Goal: Transaction & Acquisition: Download file/media

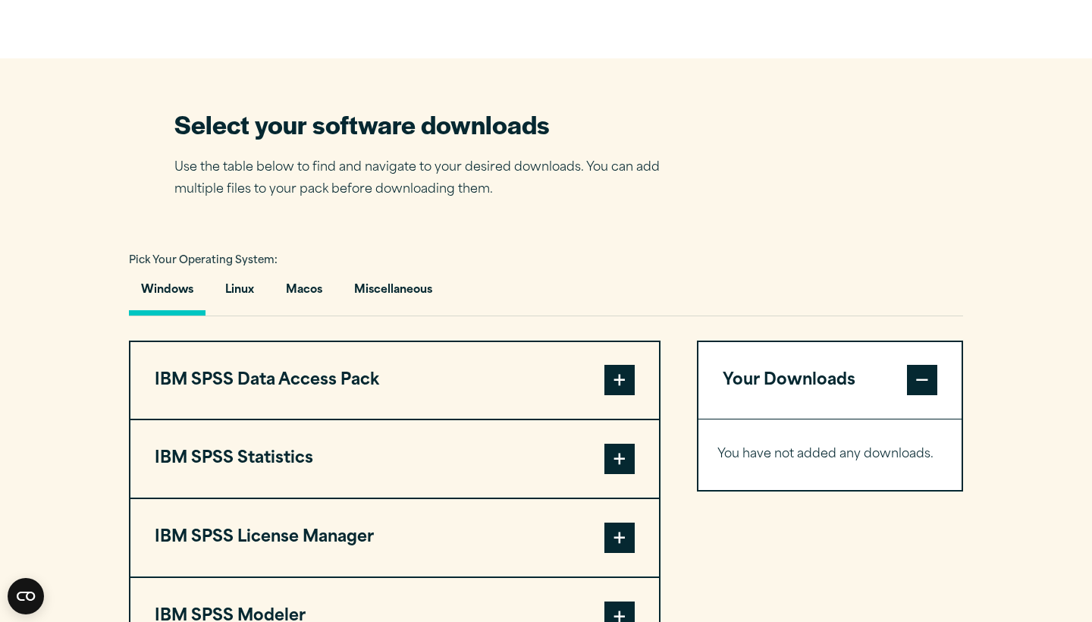
scroll to position [1205, 0]
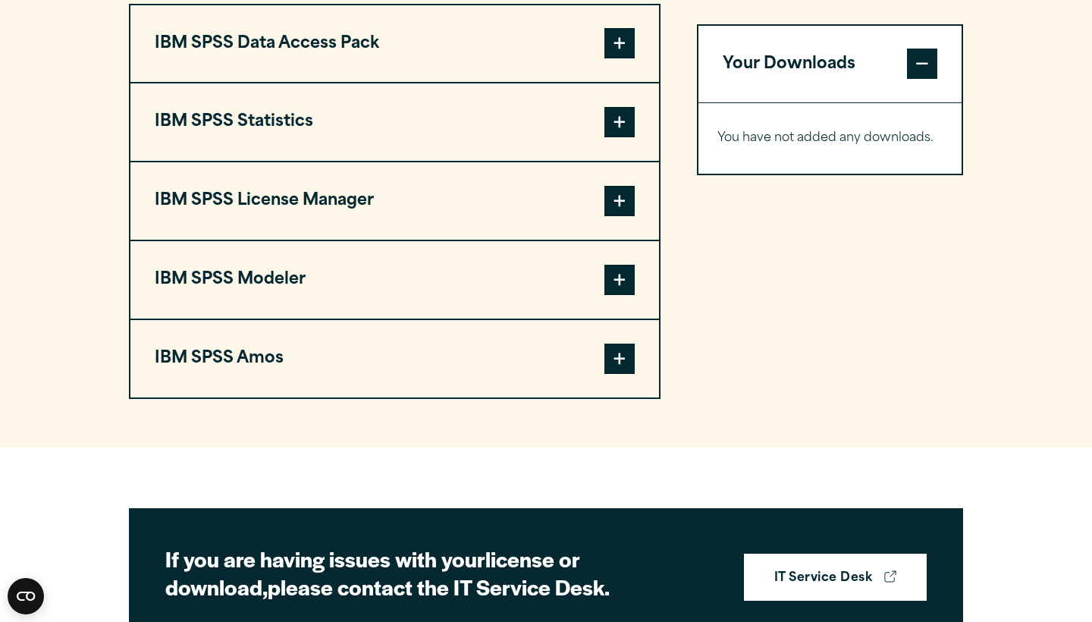
click at [398, 161] on button "IBM SPSS Statistics" at bounding box center [394, 121] width 528 height 77
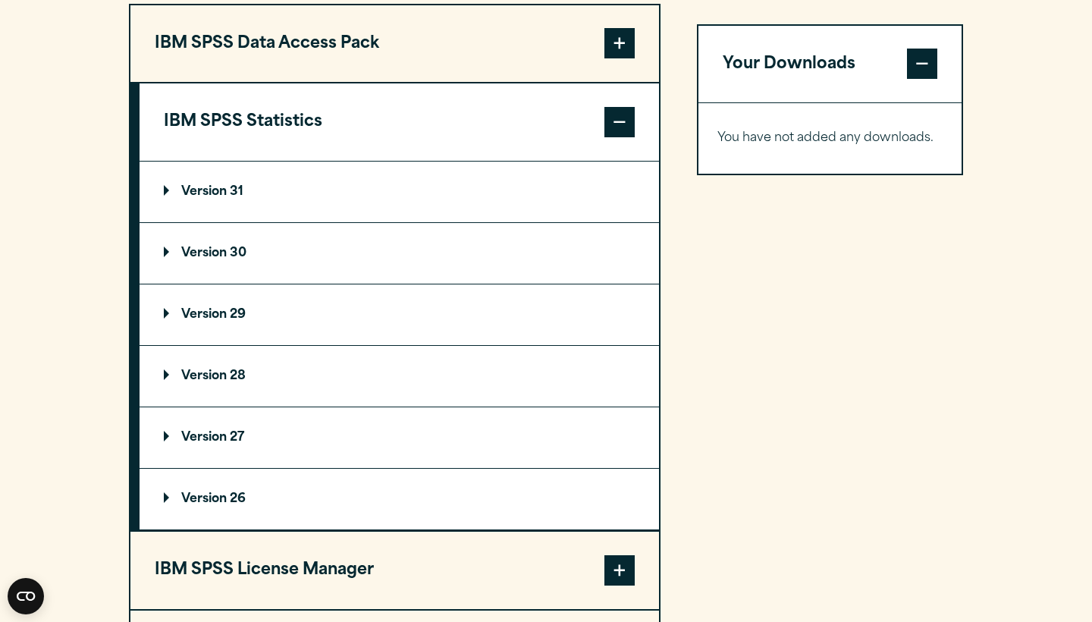
click at [240, 198] on p "Version 31" at bounding box center [204, 192] width 80 height 12
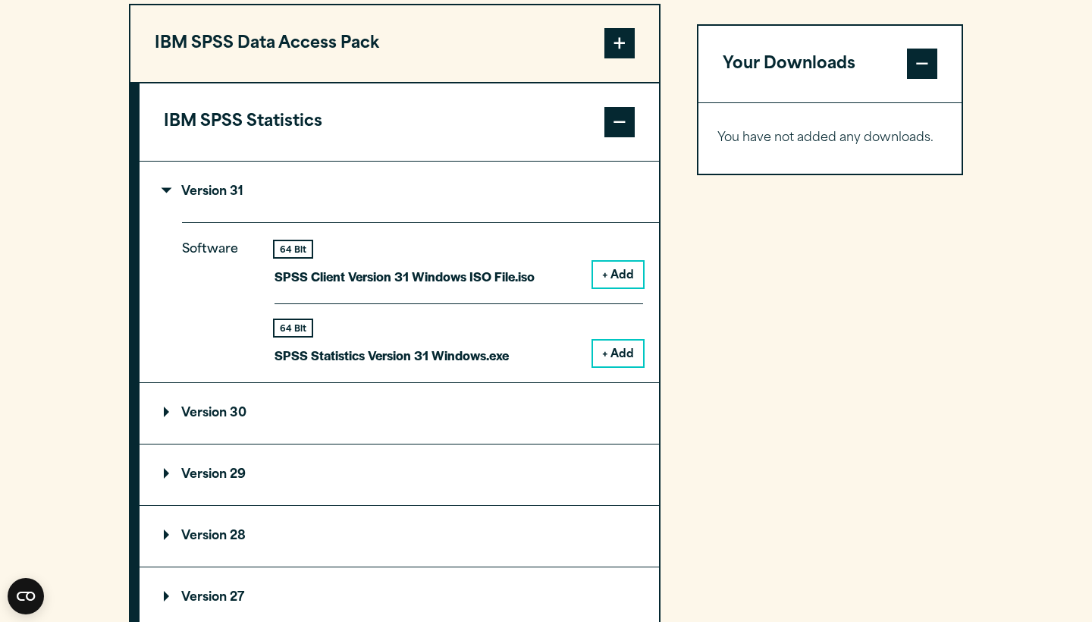
click at [615, 287] on button "+ Add" at bounding box center [618, 275] width 50 height 26
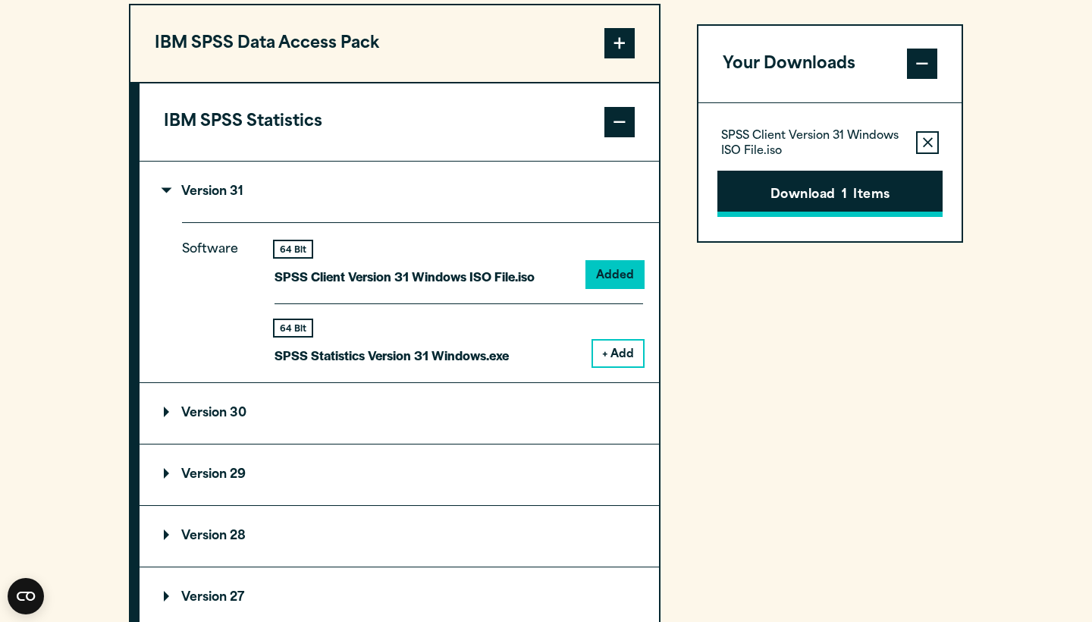
click at [774, 206] on button "Download 1 Items" at bounding box center [829, 194] width 225 height 47
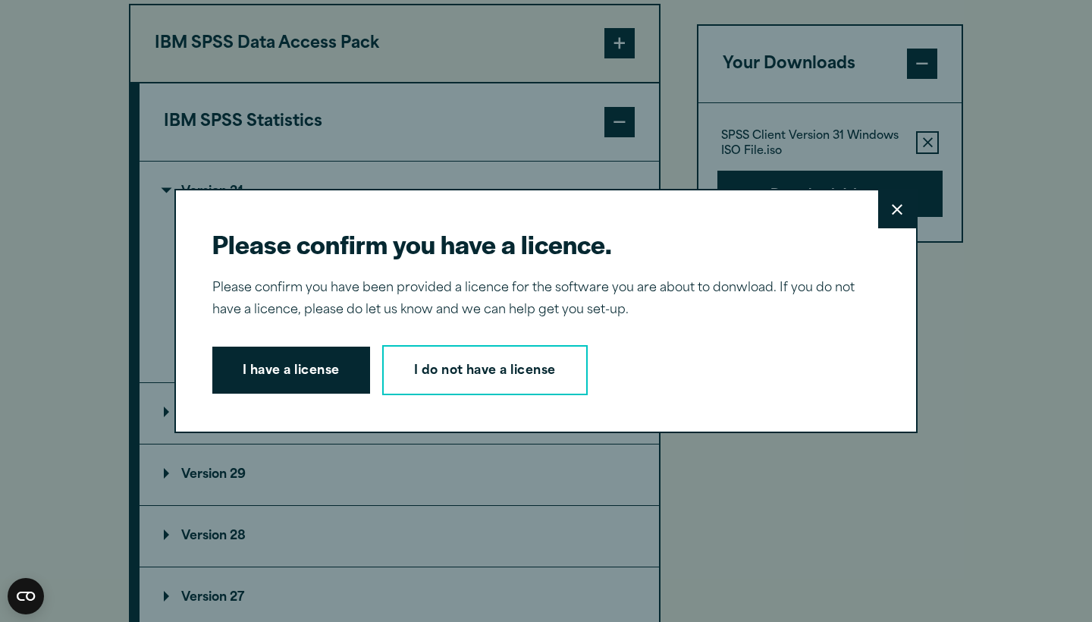
click at [904, 196] on button "Close" at bounding box center [897, 209] width 38 height 38
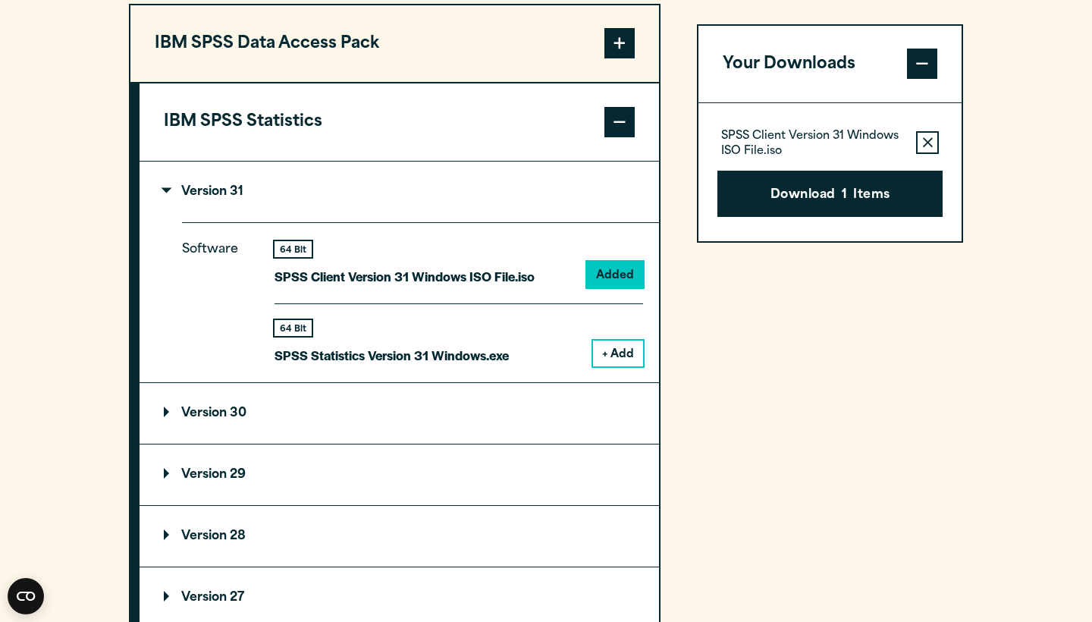
click at [594, 366] on button "+ Add" at bounding box center [618, 353] width 50 height 26
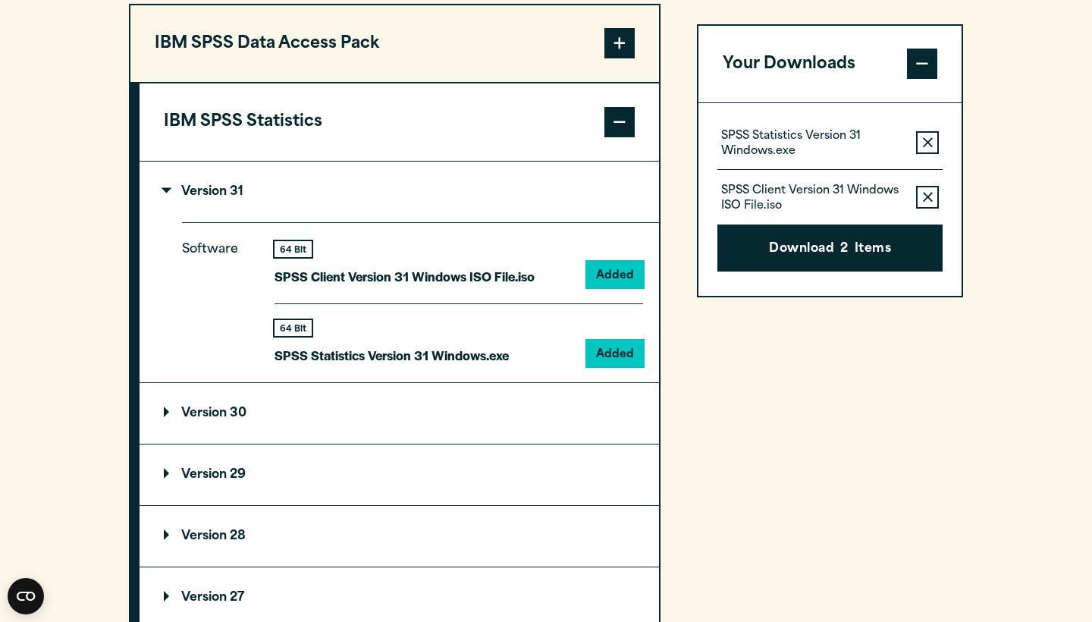
click at [917, 209] on button "Remove this item from your software download list" at bounding box center [927, 197] width 23 height 23
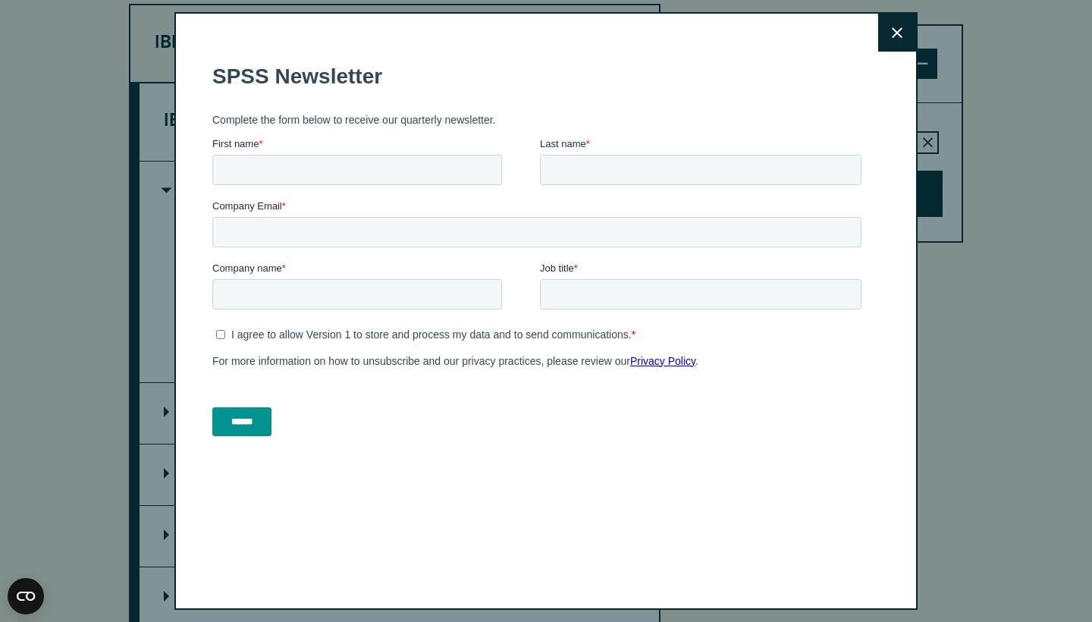
click at [905, 22] on button "Close" at bounding box center [897, 33] width 38 height 38
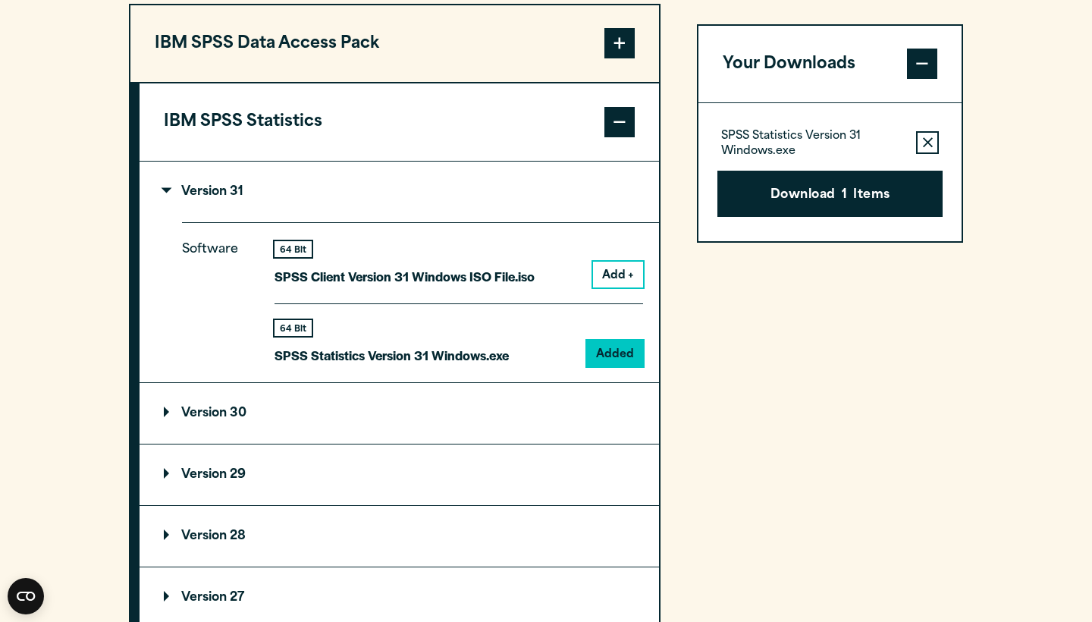
click at [296, 287] on p "SPSS Client Version 31 Windows ISO File.iso" at bounding box center [404, 276] width 260 height 22
click at [618, 287] on button "Add +" at bounding box center [618, 275] width 50 height 26
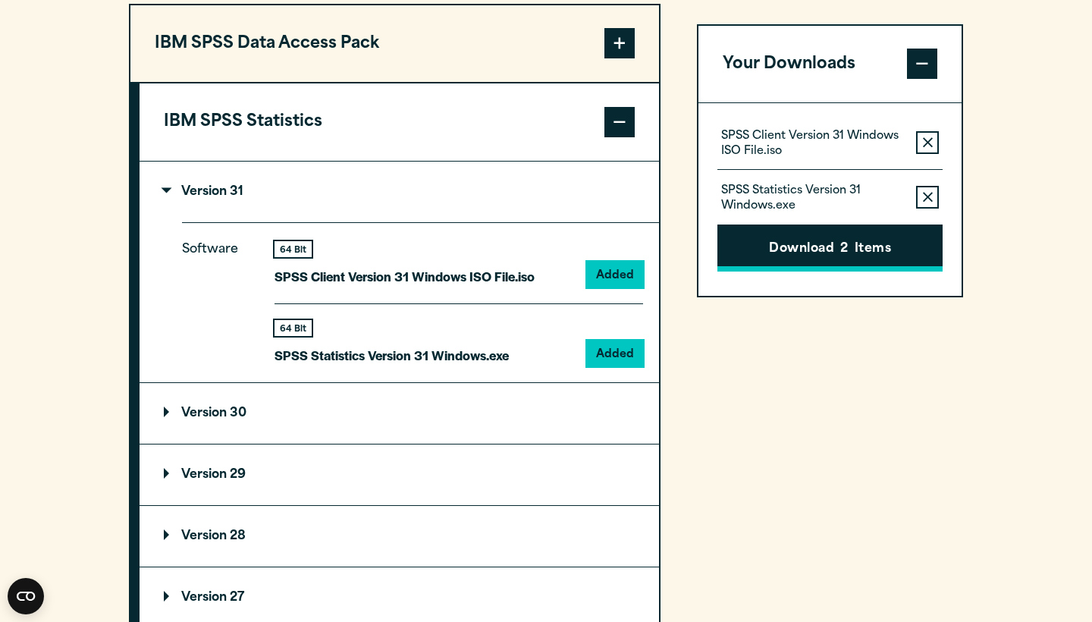
click at [838, 245] on button "Download 2 Items" at bounding box center [829, 248] width 225 height 47
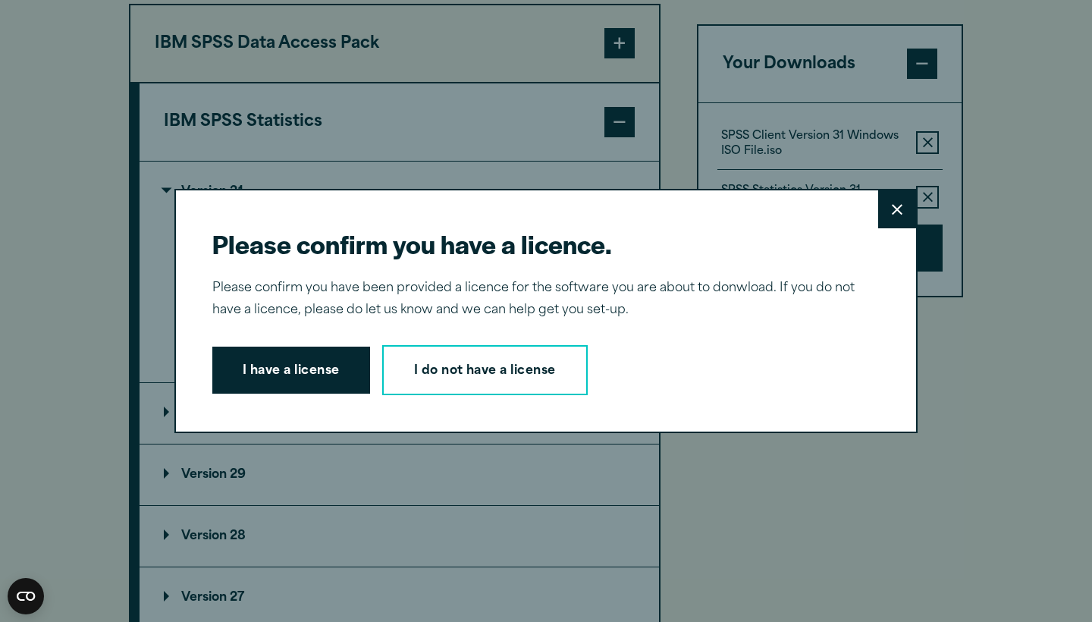
click at [890, 214] on button "Close" at bounding box center [897, 209] width 38 height 38
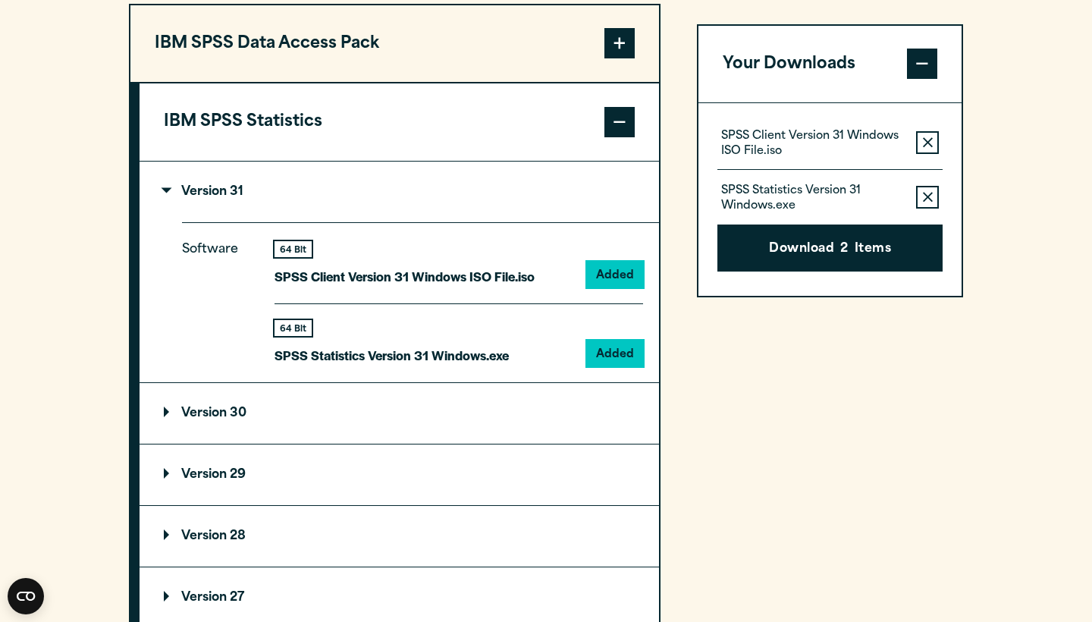
click at [272, 222] on summary "Version 31" at bounding box center [398, 191] width 519 height 61
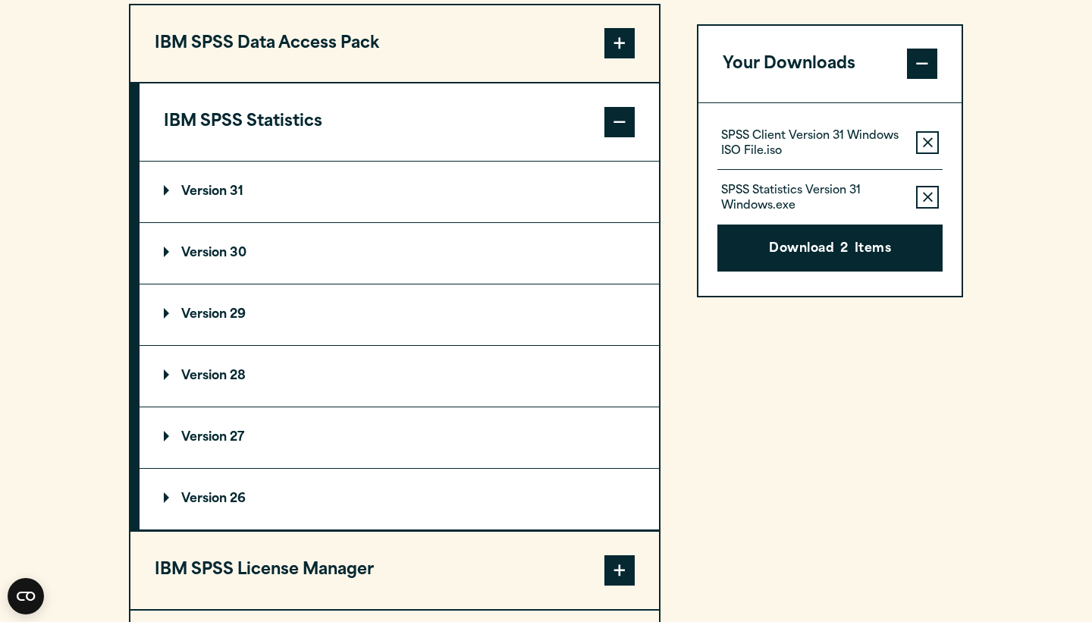
click at [419, 157] on button "IBM SPSS Statistics" at bounding box center [398, 121] width 519 height 77
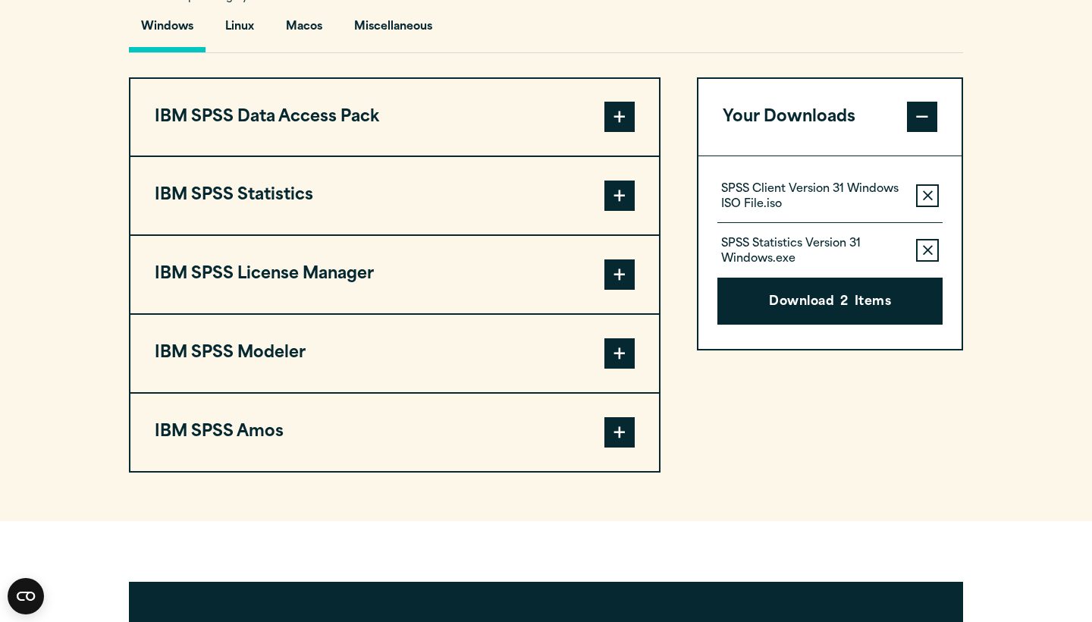
scroll to position [1129, 0]
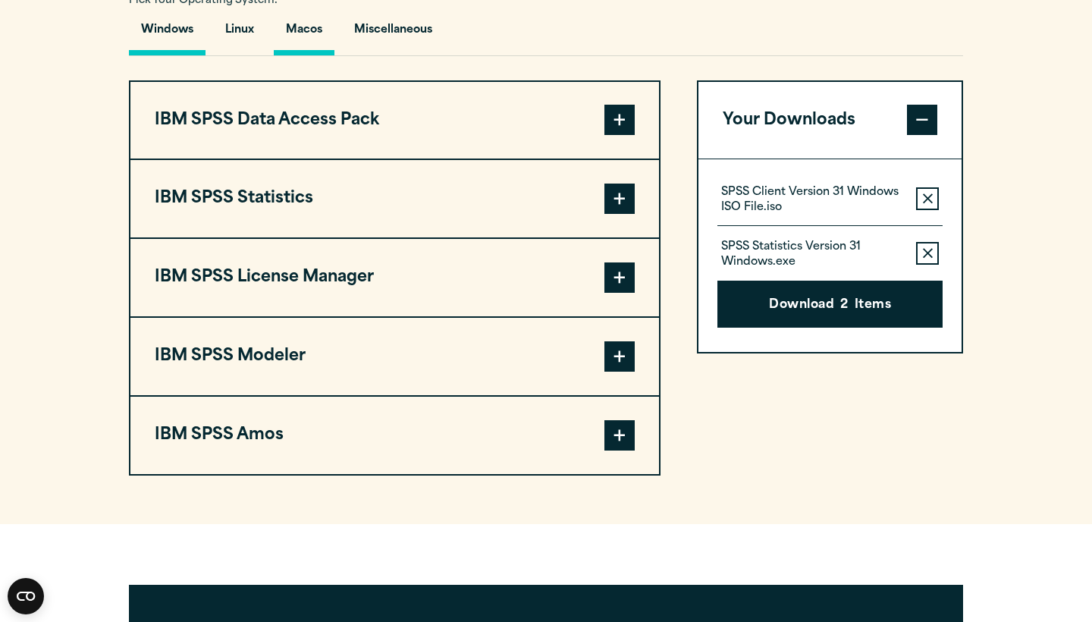
click at [302, 55] on button "Macos" at bounding box center [304, 33] width 61 height 43
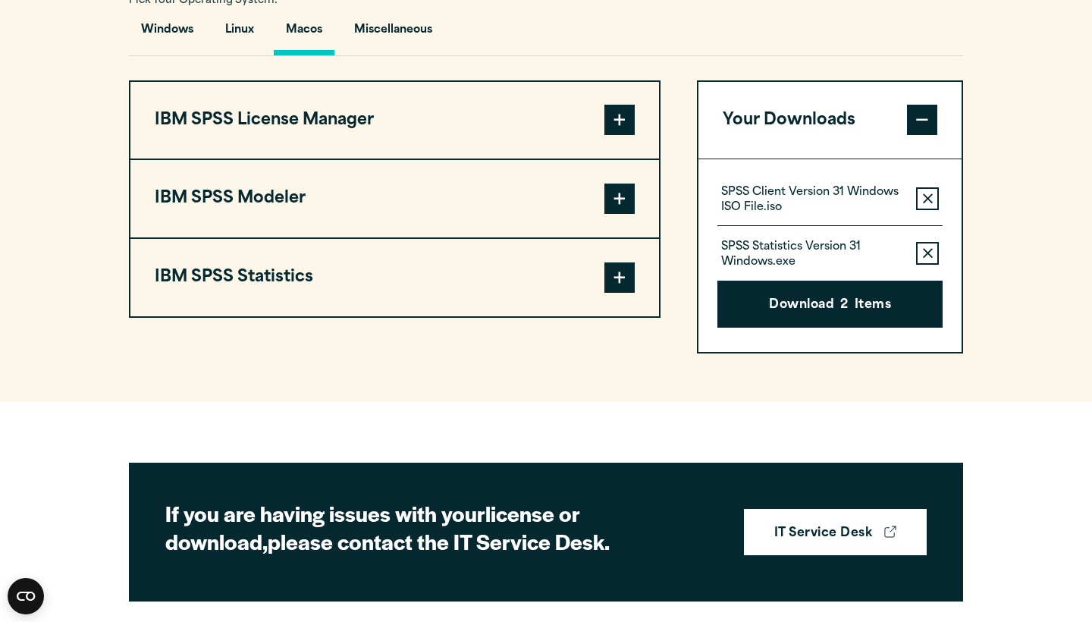
click at [348, 316] on button "IBM SPSS Statistics" at bounding box center [394, 277] width 528 height 77
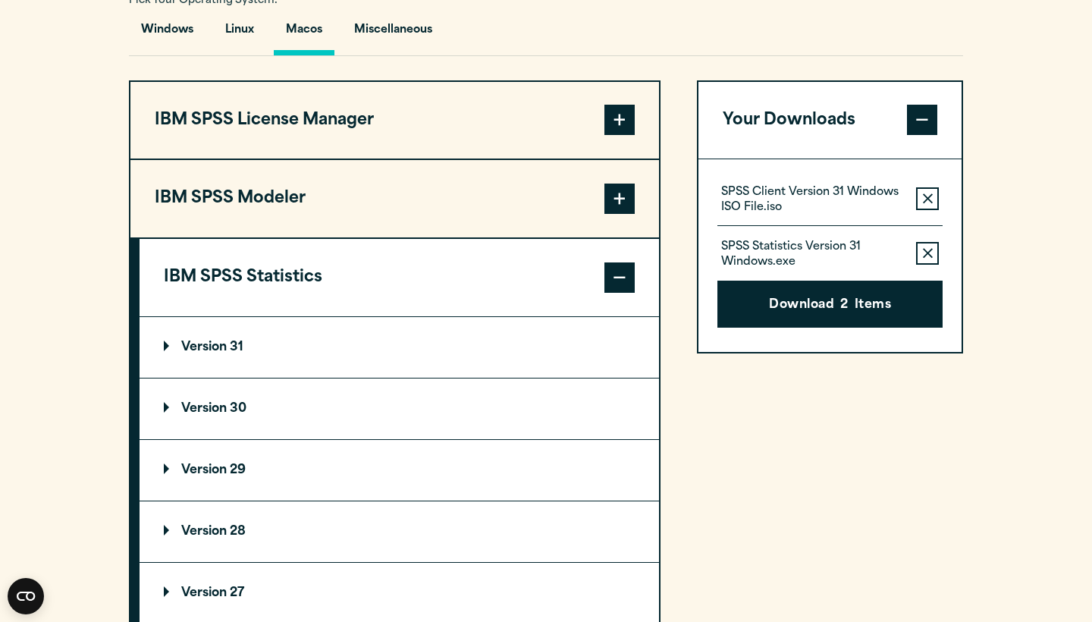
click at [268, 378] on summary "Version 31" at bounding box center [398, 347] width 519 height 61
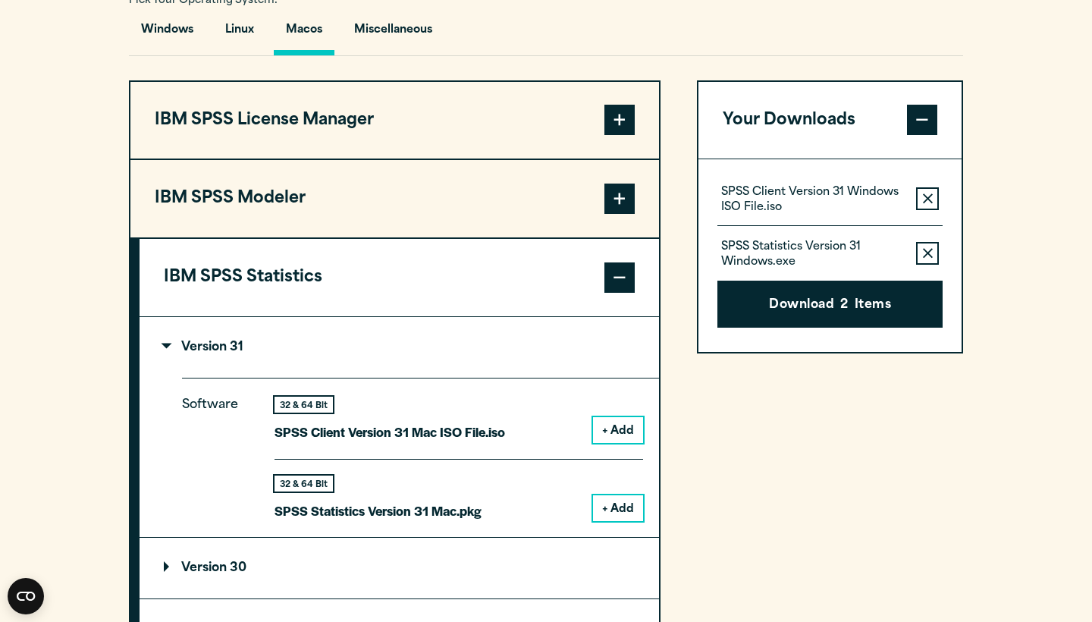
click at [610, 521] on button "+ Add" at bounding box center [618, 508] width 50 height 26
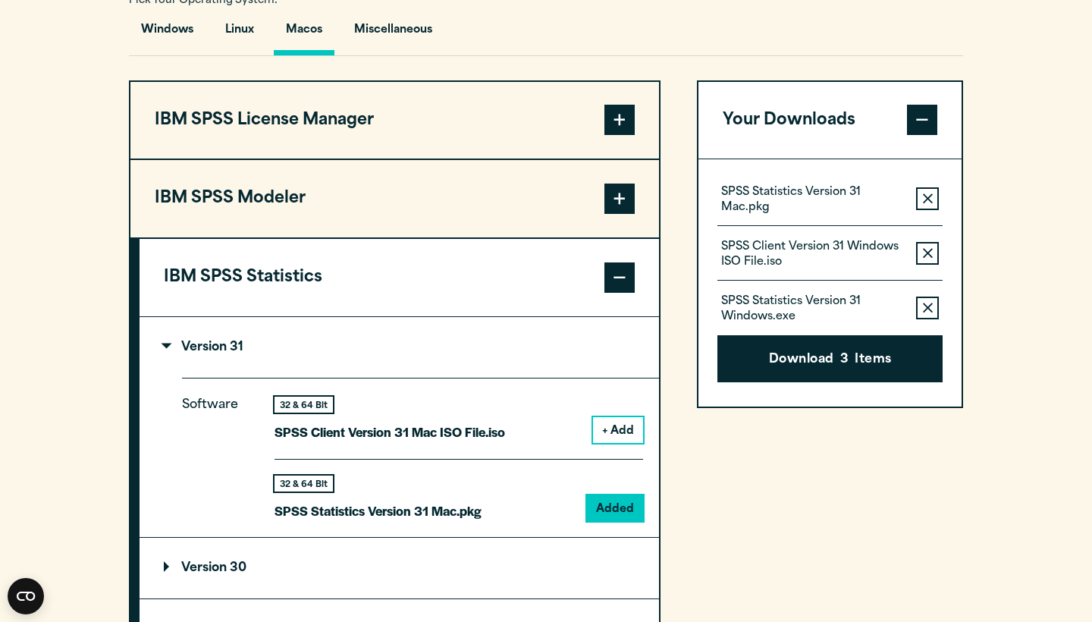
click at [947, 279] on div "SPSS Statistics Version 31 Mac.pkg Remove this item from your software download…" at bounding box center [829, 282] width 263 height 246
click at [926, 258] on icon "button" at bounding box center [928, 253] width 10 height 10
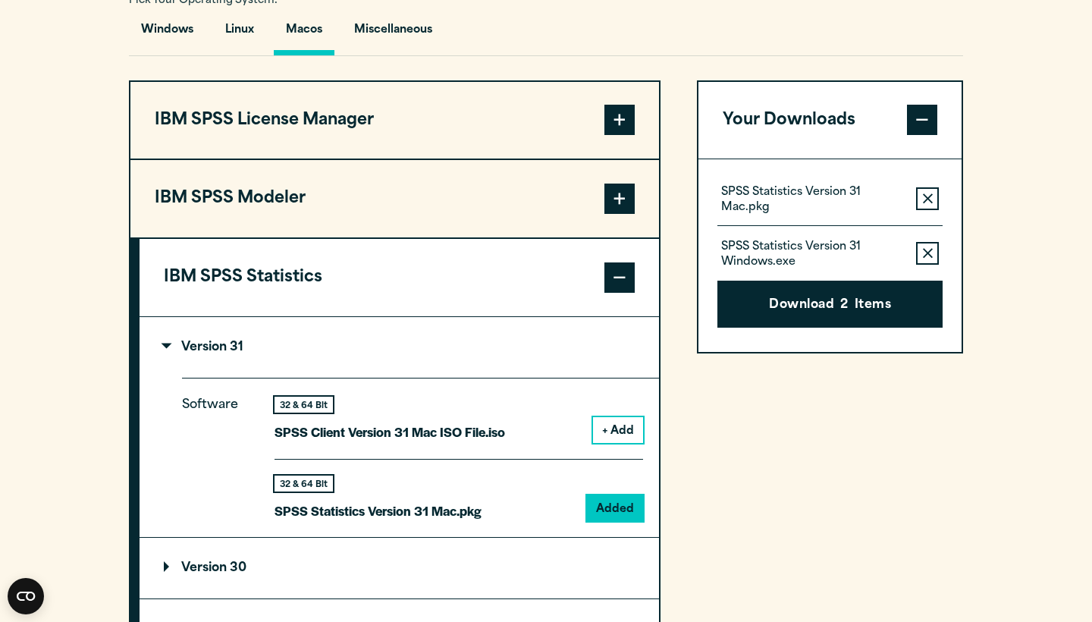
click at [926, 258] on icon "button" at bounding box center [928, 253] width 10 height 10
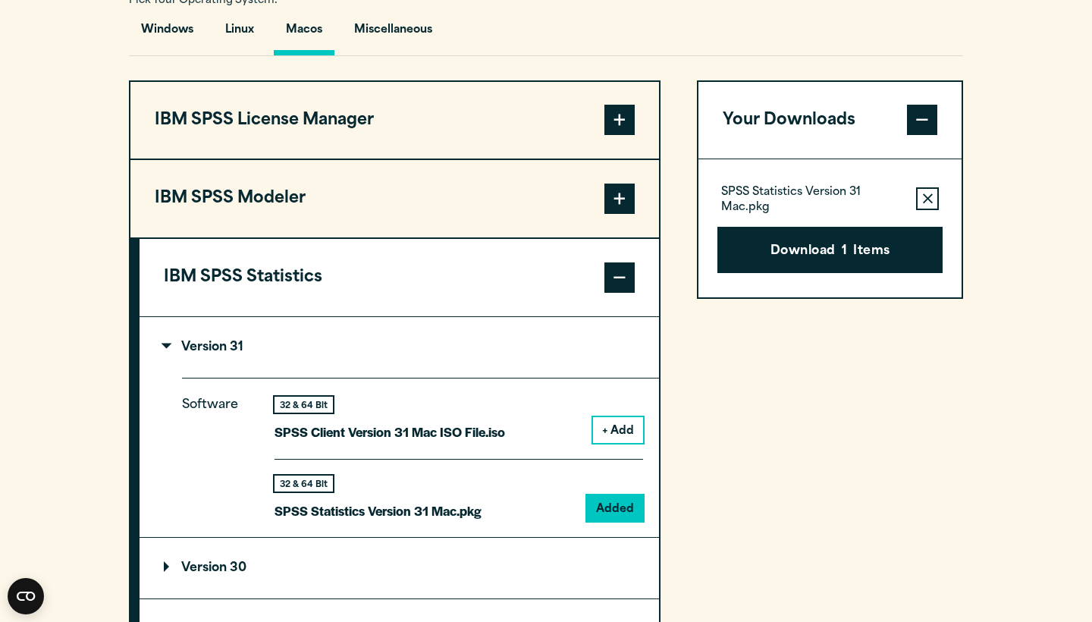
click at [926, 274] on button "Download 1 Items" at bounding box center [829, 250] width 225 height 47
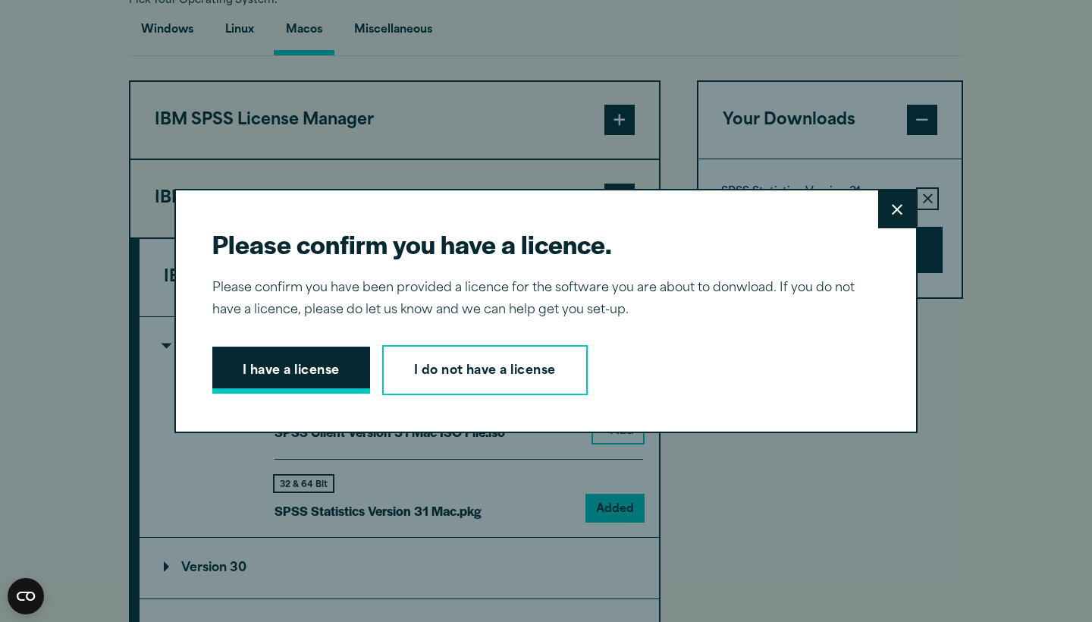
click at [276, 360] on button "I have a license" at bounding box center [291, 369] width 158 height 47
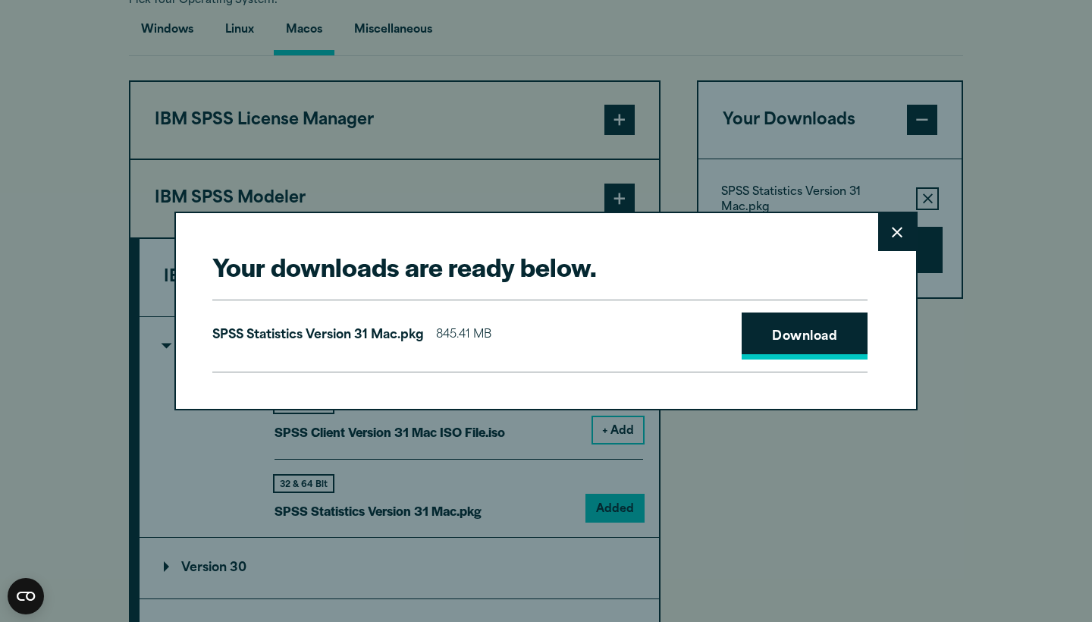
click at [798, 338] on link "Download" at bounding box center [804, 335] width 126 height 47
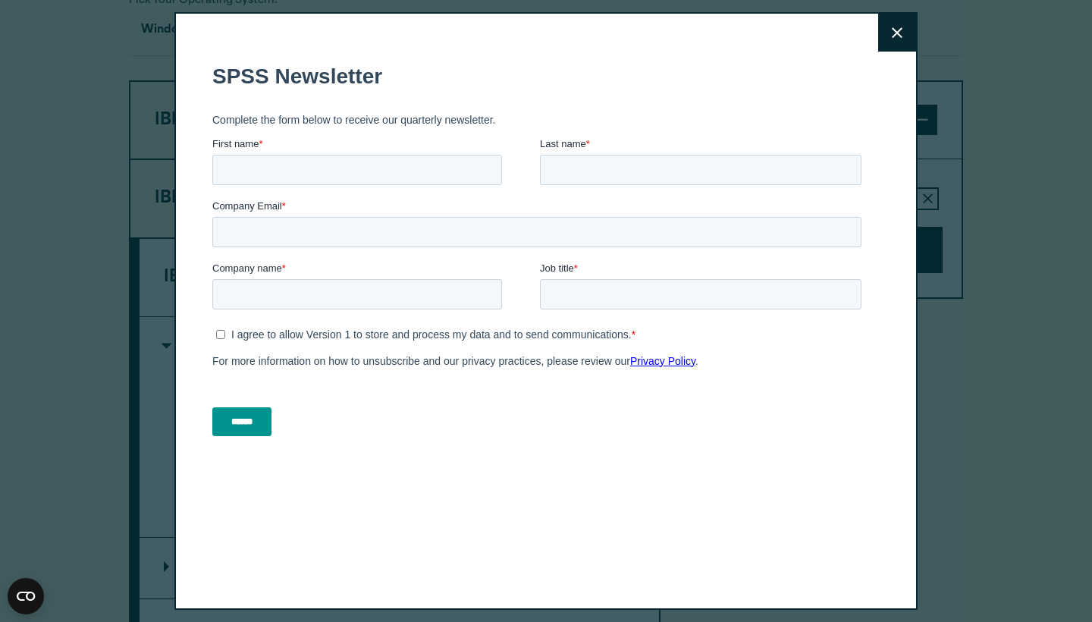
click at [887, 41] on button "Close" at bounding box center [897, 33] width 38 height 38
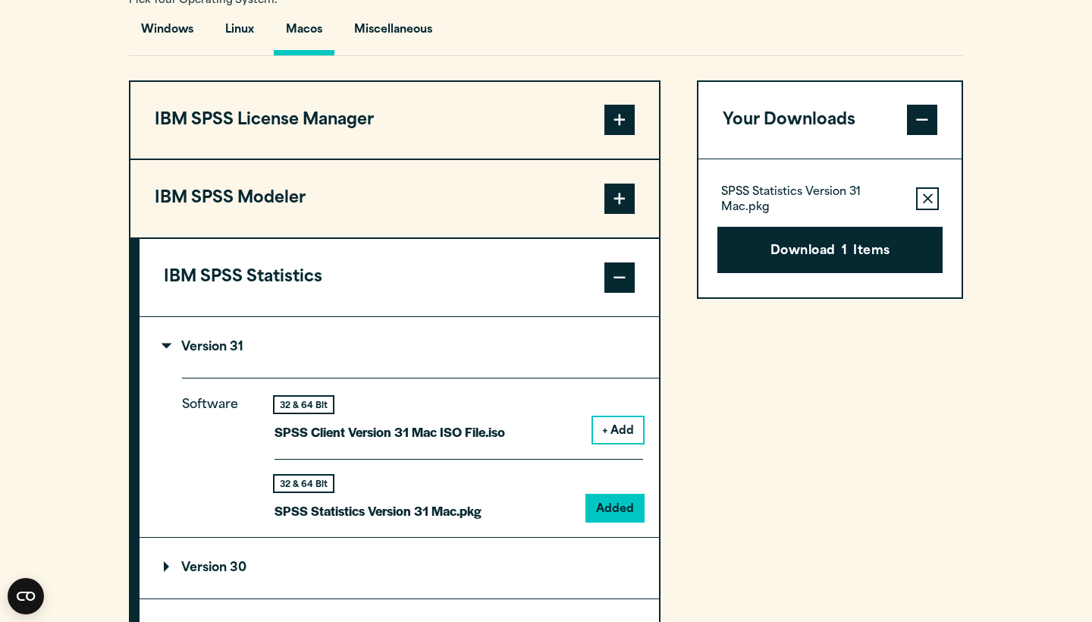
click at [961, 1] on section "Select your software downloads Use the table below to find and navigate to your…" at bounding box center [546, 346] width 1092 height 1097
